Goal: Navigation & Orientation: Find specific page/section

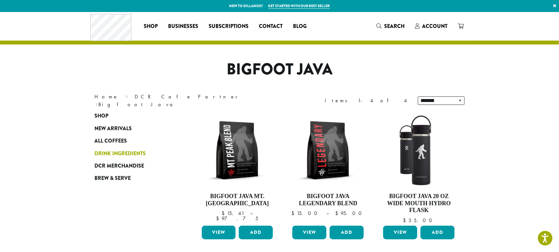
click at [133, 152] on span "Drink Ingredients" at bounding box center [120, 154] width 51 height 8
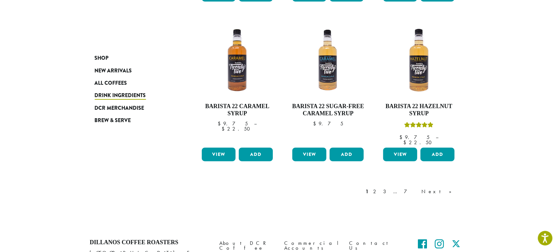
scroll to position [586, 0]
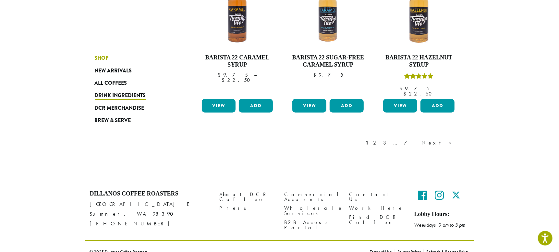
click at [95, 58] on span "Shop" at bounding box center [102, 58] width 14 height 8
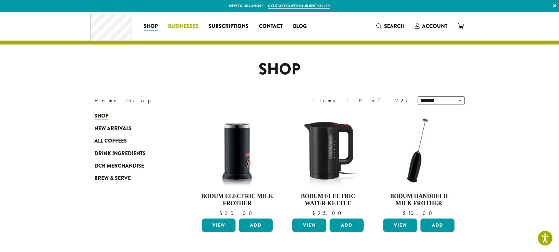
click at [191, 25] on span "Businesses" at bounding box center [183, 26] width 30 height 8
